Goal: Task Accomplishment & Management: Manage account settings

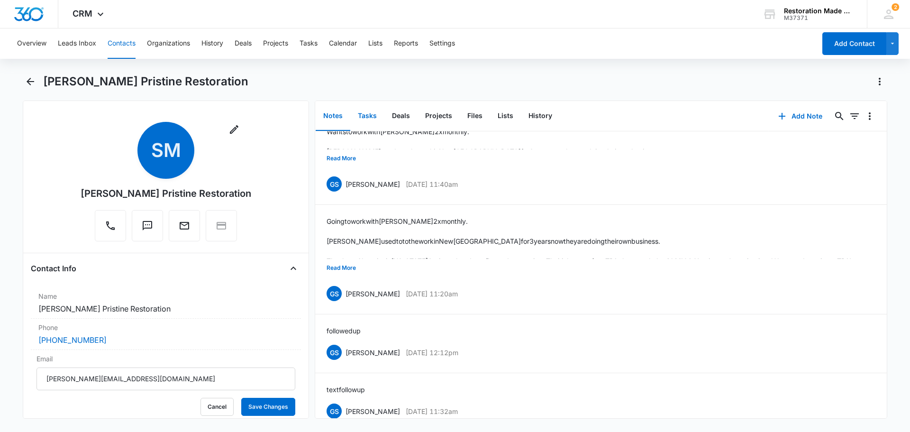
click at [368, 113] on button "Tasks" at bounding box center [367, 115] width 34 height 29
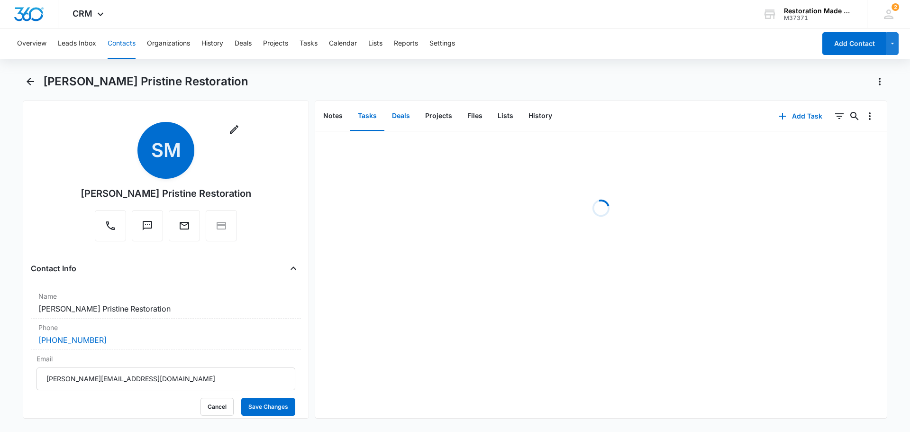
click at [395, 118] on button "Deals" at bounding box center [400, 115] width 33 height 29
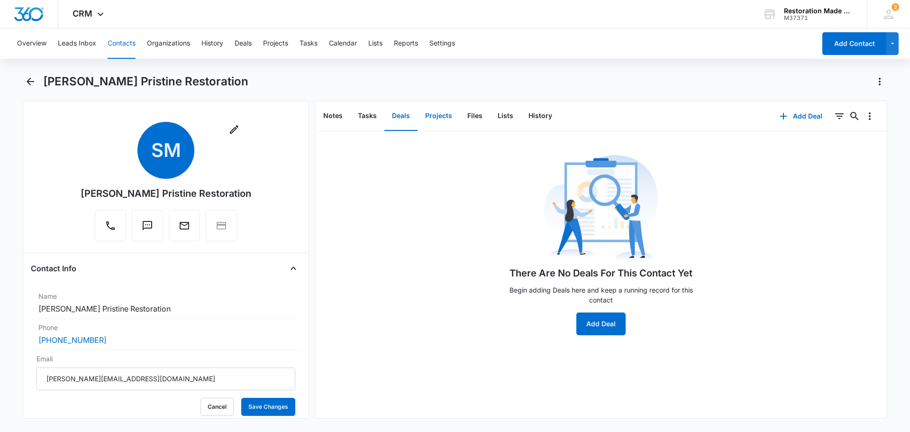
click at [449, 117] on button "Projects" at bounding box center [438, 115] width 42 height 29
click at [464, 115] on button "Files" at bounding box center [475, 115] width 30 height 29
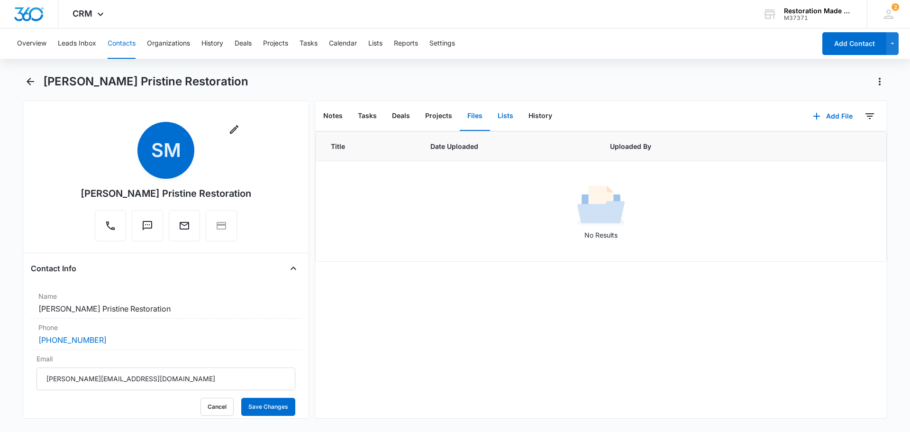
click at [503, 118] on button "Lists" at bounding box center [505, 115] width 31 height 29
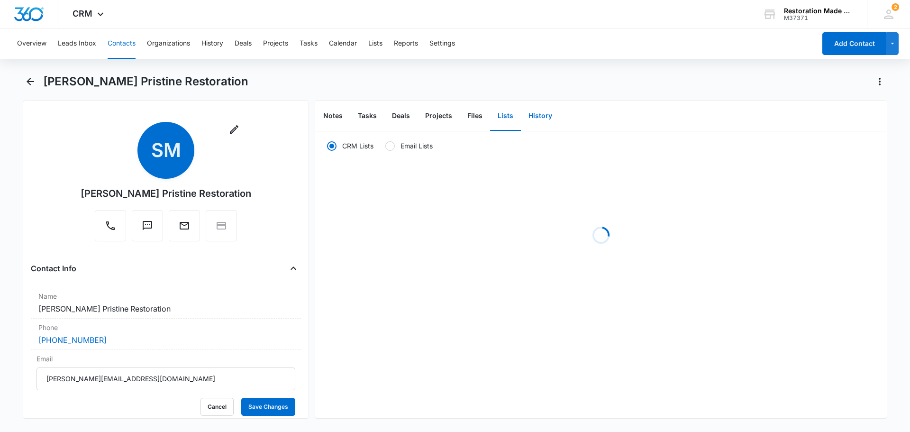
click at [532, 116] on button "History" at bounding box center [540, 115] width 39 height 29
click at [346, 117] on button "Notes" at bounding box center [333, 115] width 35 height 29
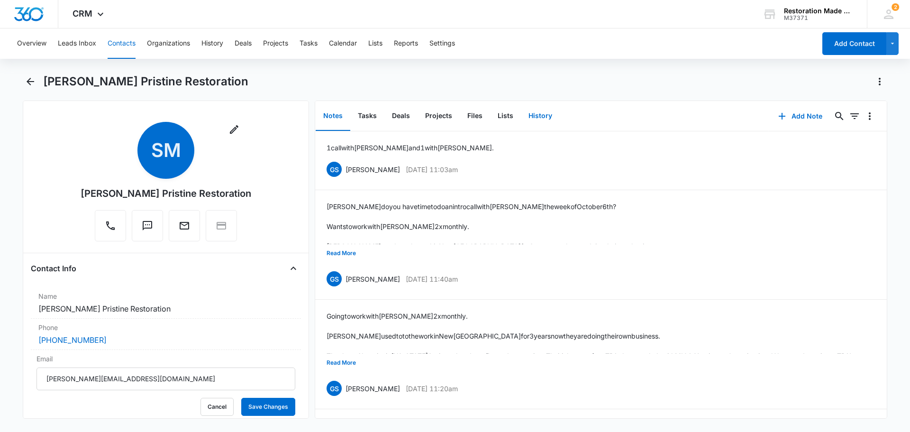
click at [534, 118] on button "History" at bounding box center [540, 115] width 39 height 29
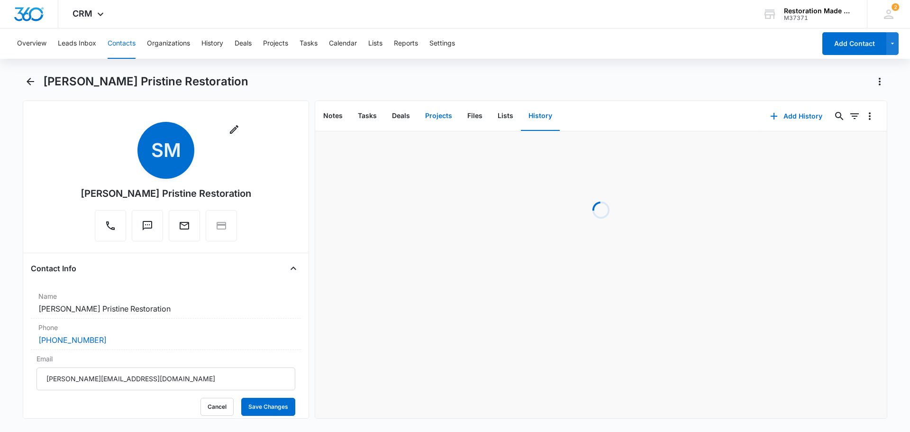
click at [433, 122] on button "Projects" at bounding box center [438, 115] width 42 height 29
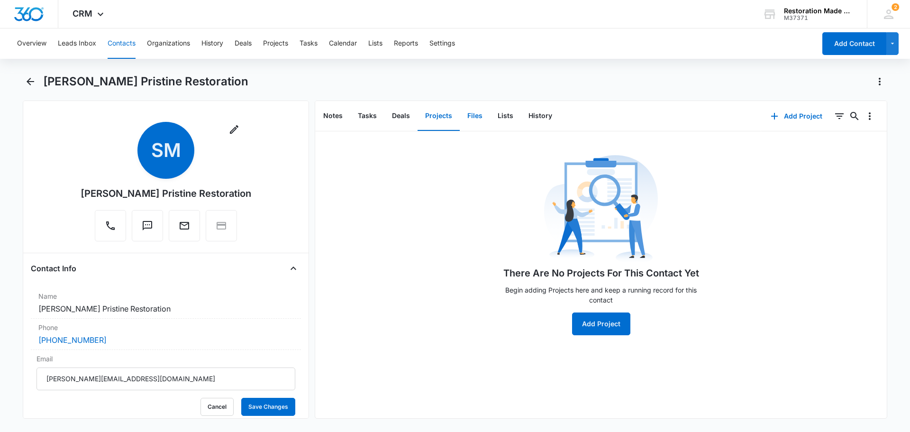
click at [477, 118] on button "Files" at bounding box center [475, 115] width 30 height 29
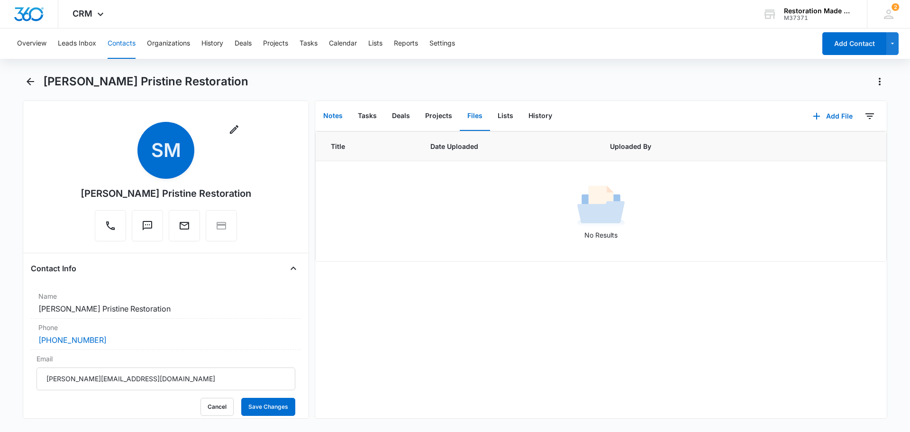
click at [327, 110] on button "Notes" at bounding box center [333, 115] width 35 height 29
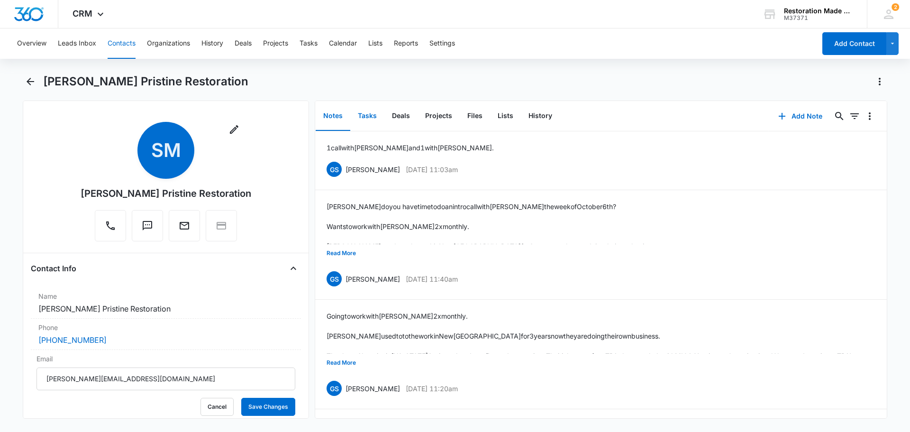
click at [378, 114] on button "Tasks" at bounding box center [367, 115] width 34 height 29
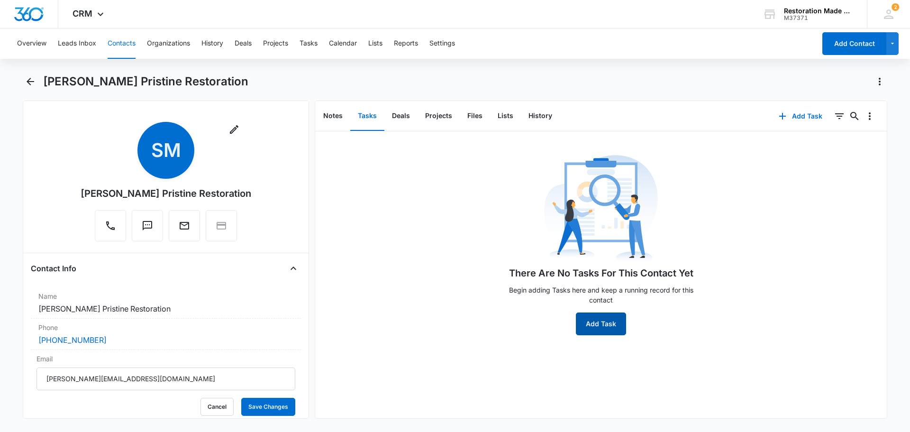
click at [602, 327] on button "Add Task" at bounding box center [601, 323] width 50 height 23
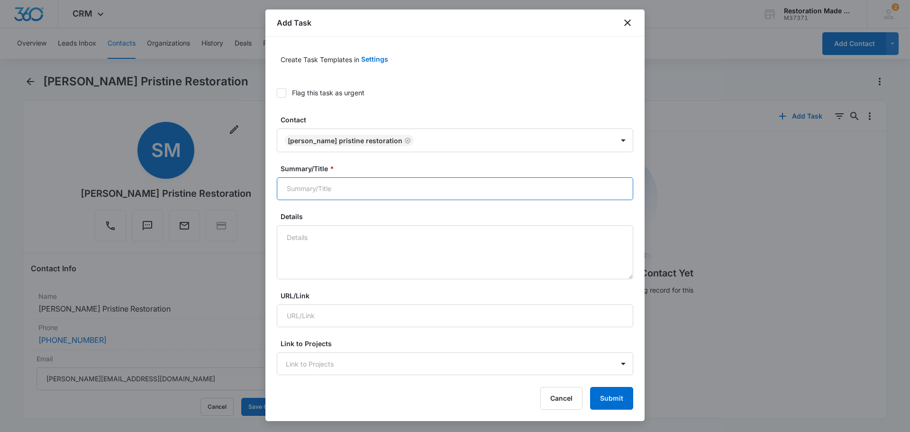
click at [388, 187] on input "Summary/Title *" at bounding box center [455, 188] width 356 height 23
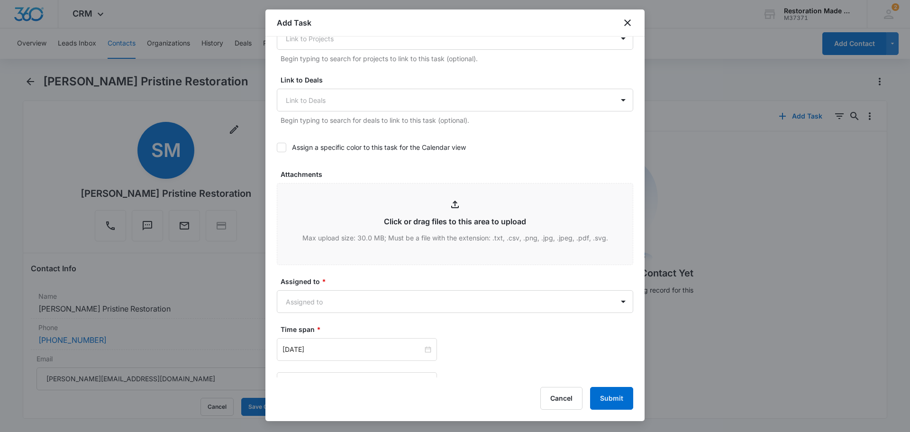
scroll to position [308, 0]
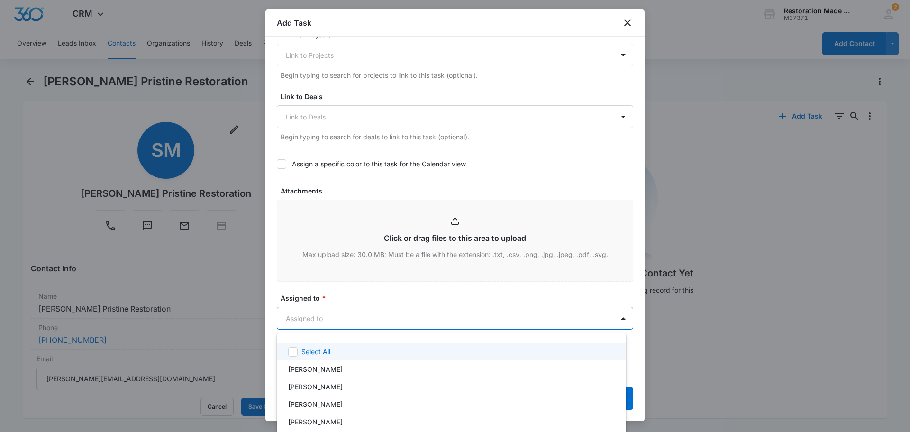
click at [419, 313] on body "CRM Apps Reputation Websites Forms CRM Email Social Content Ads Intelligence Fi…" at bounding box center [455, 216] width 910 height 432
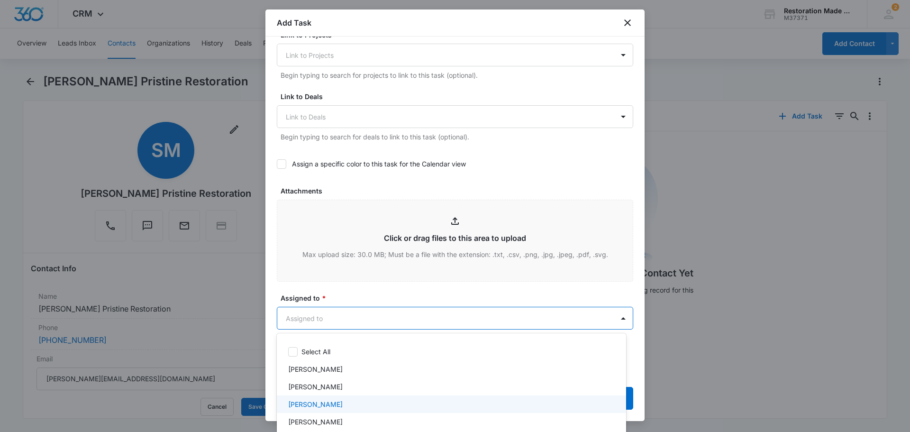
scroll to position [14, 0]
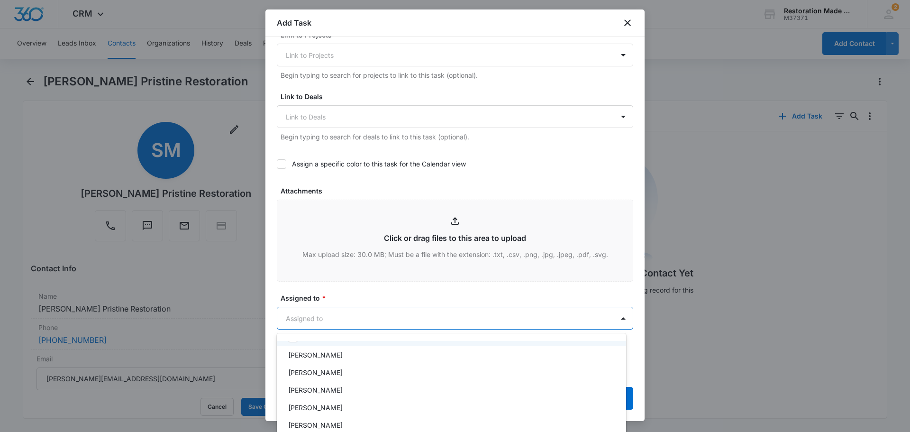
click at [375, 293] on div at bounding box center [455, 216] width 910 height 432
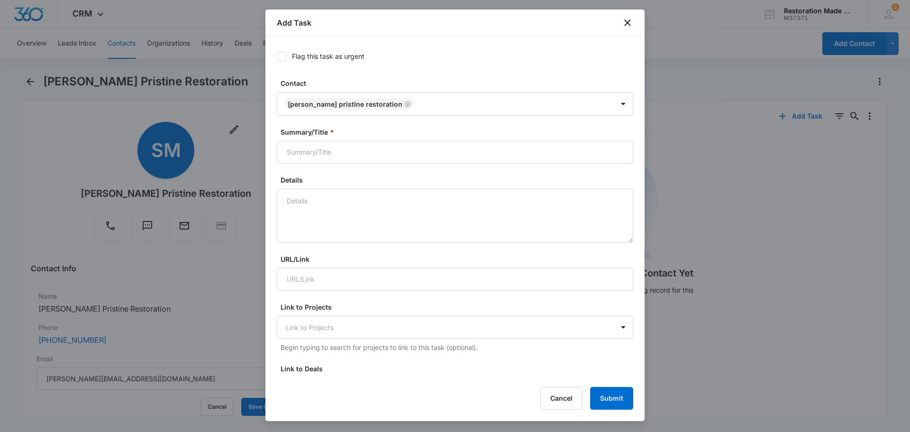
scroll to position [0, 0]
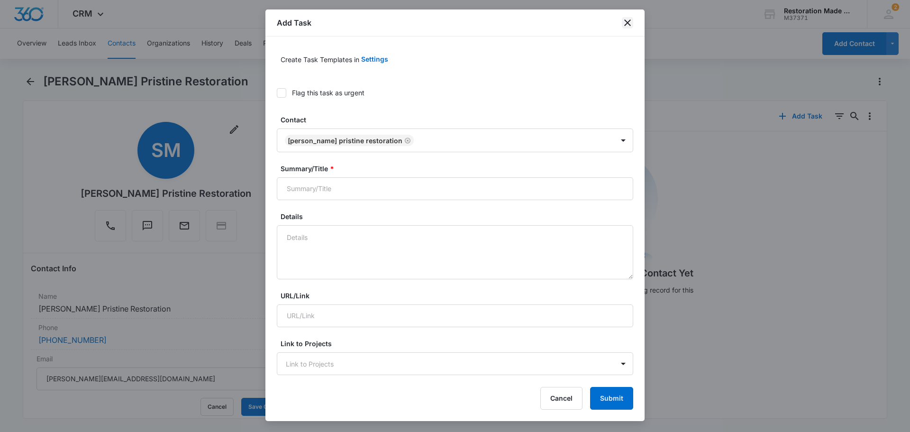
click at [625, 23] on icon "close" at bounding box center [627, 22] width 11 height 11
